Goal: Navigation & Orientation: Understand site structure

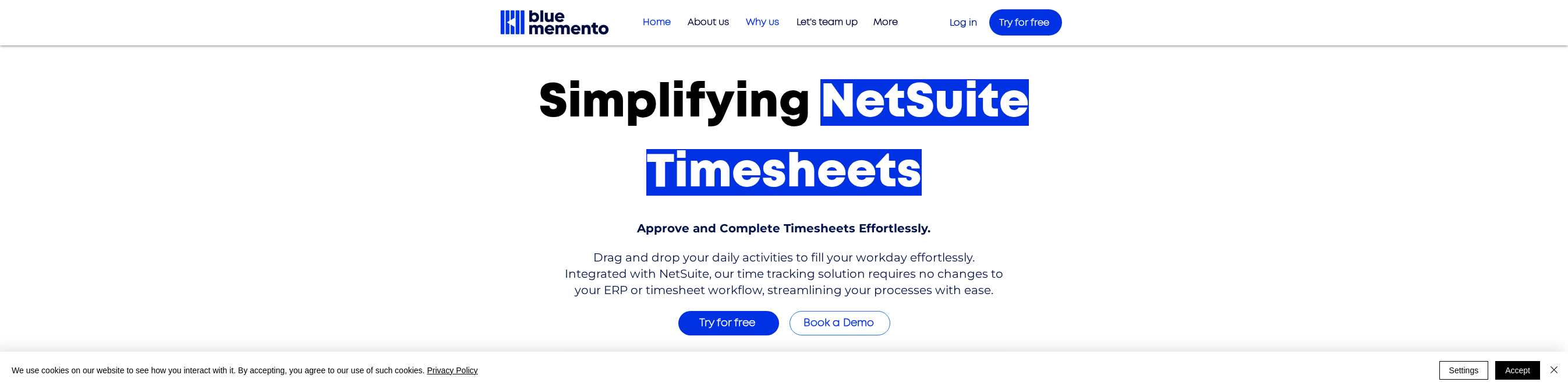
click at [763, 22] on p "Why us" at bounding box center [762, 23] width 45 height 20
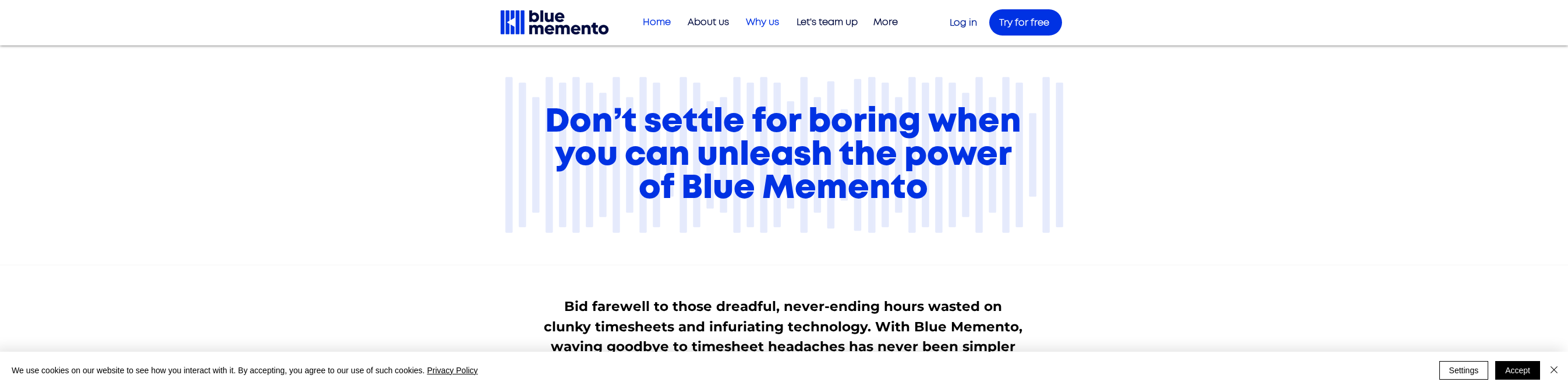
scroll to position [1, 0]
click at [650, 18] on p "Home" at bounding box center [656, 23] width 39 height 20
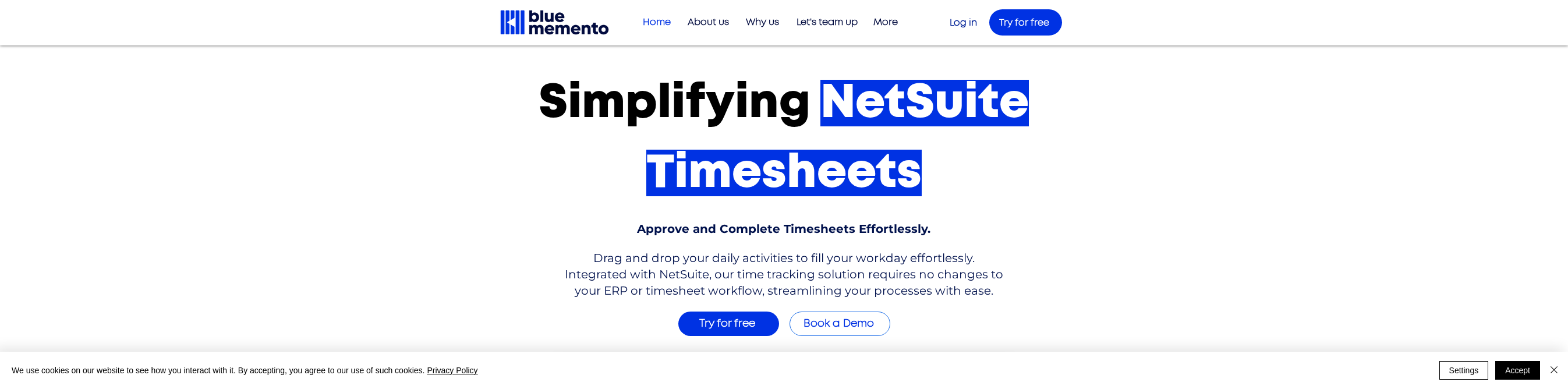
scroll to position [1, 0]
click at [720, 25] on p "About us" at bounding box center [708, 23] width 53 height 20
